Goal: Navigation & Orientation: Find specific page/section

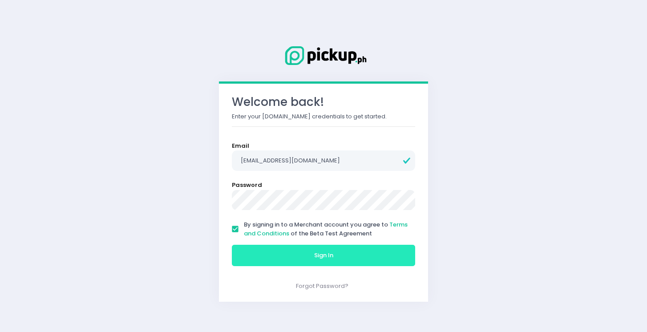
click at [318, 252] on span "Sign In" at bounding box center [323, 255] width 19 height 8
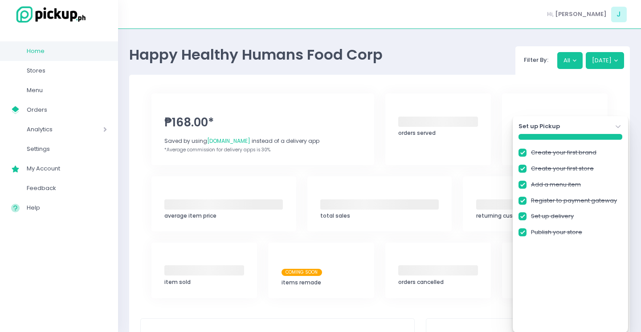
checkbox input "true"
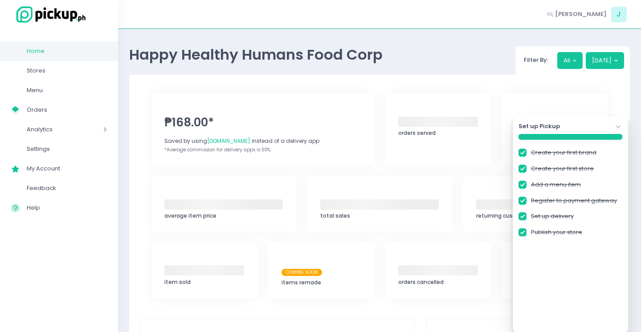
checkbox input "true"
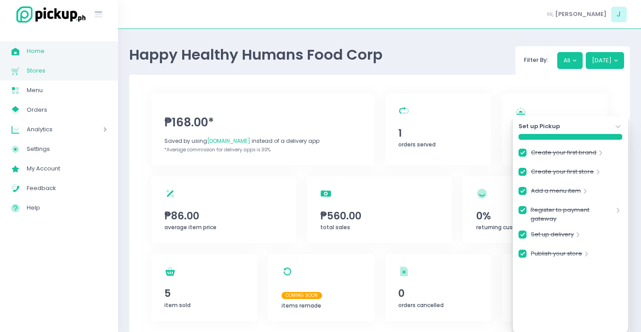
click at [78, 71] on span "Stores" at bounding box center [67, 71] width 80 height 12
checkbox input "true"
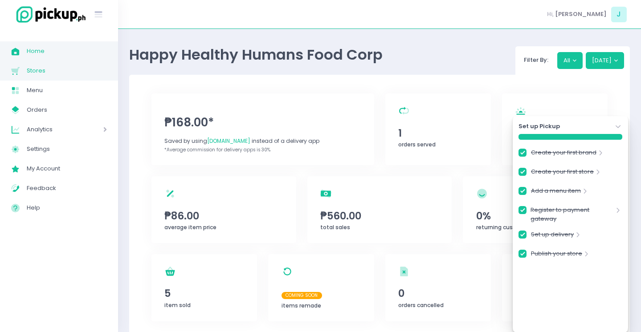
checkbox input "true"
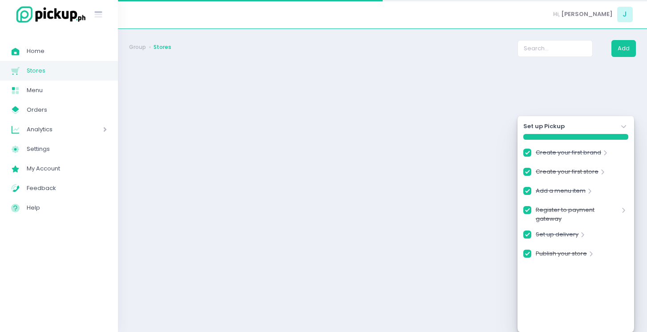
checkbox input "true"
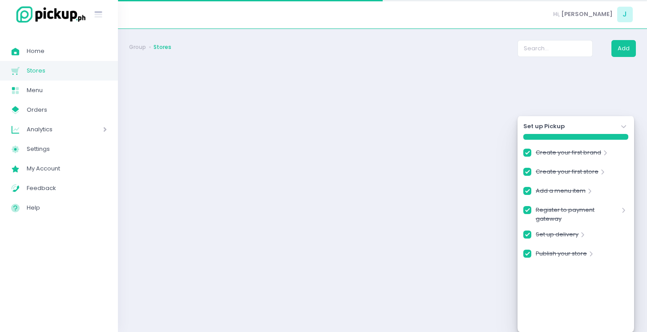
checkbox input "true"
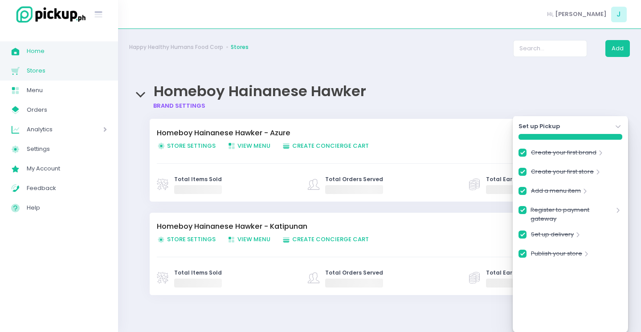
click at [84, 48] on span "Home" at bounding box center [67, 51] width 80 height 12
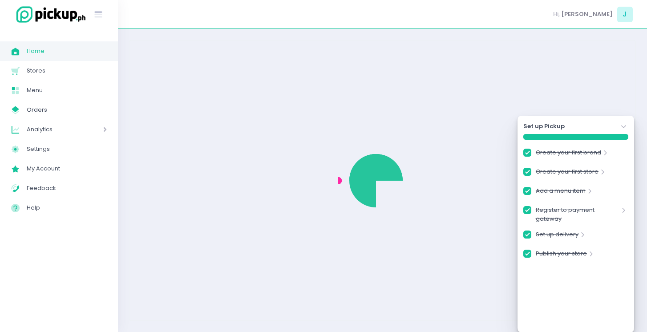
checkbox input "true"
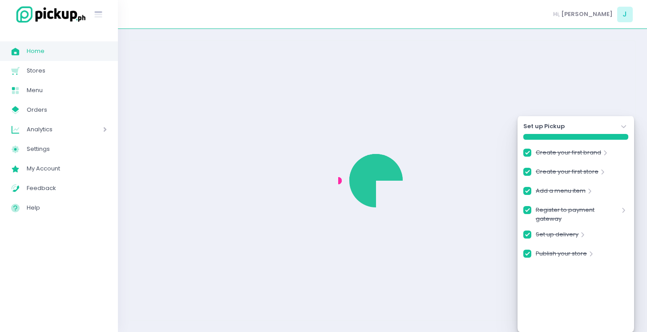
checkbox input "true"
